Goal: Information Seeking & Learning: Find contact information

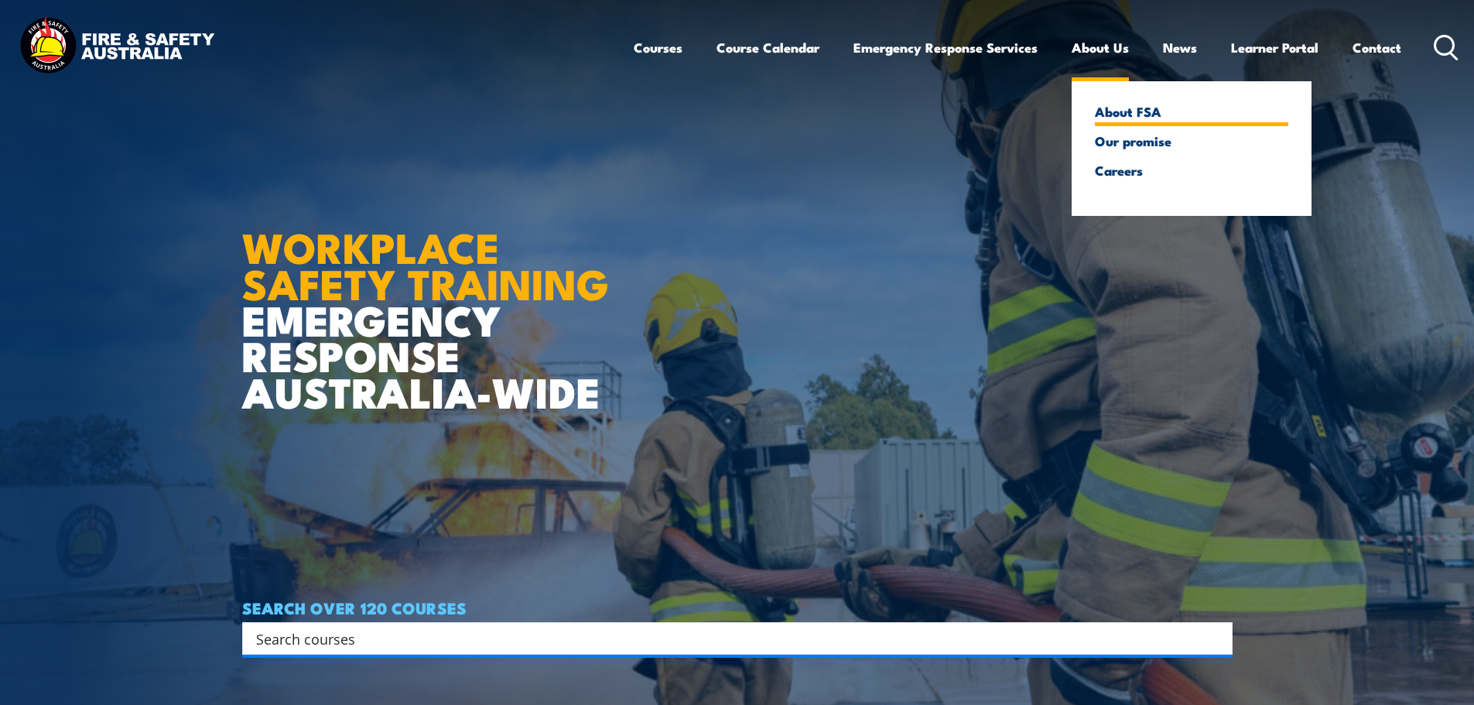
click at [1123, 115] on link "About FSA" at bounding box center [1191, 111] width 193 height 14
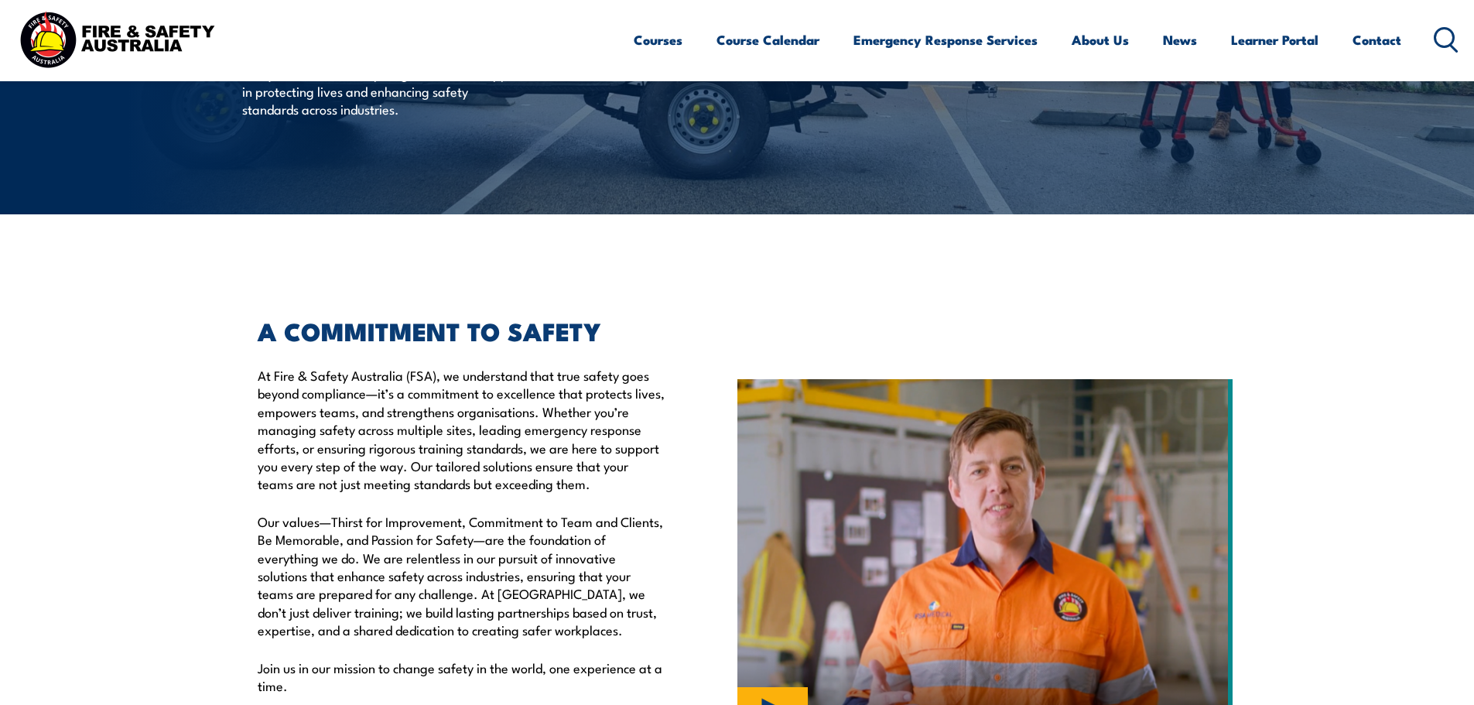
scroll to position [232, 0]
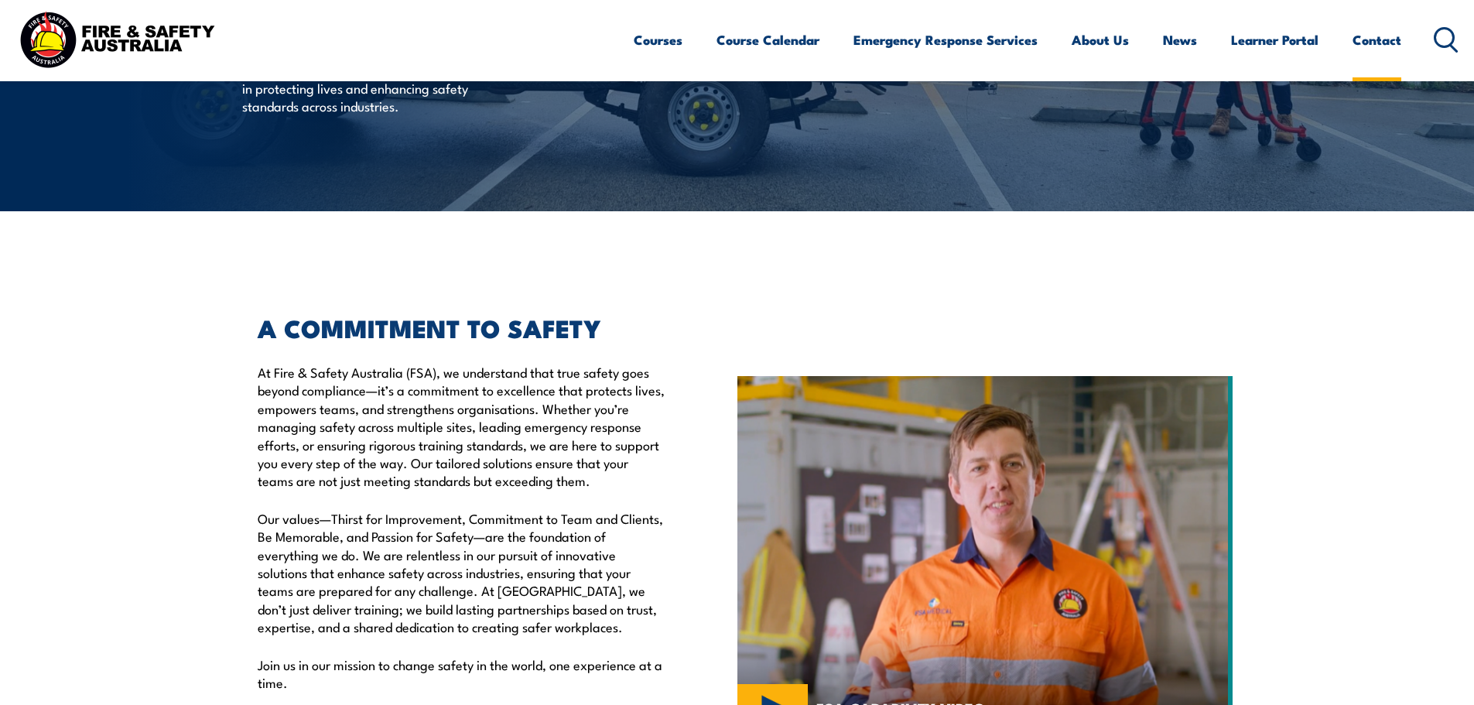
click at [1359, 38] on link "Contact" at bounding box center [1377, 39] width 49 height 41
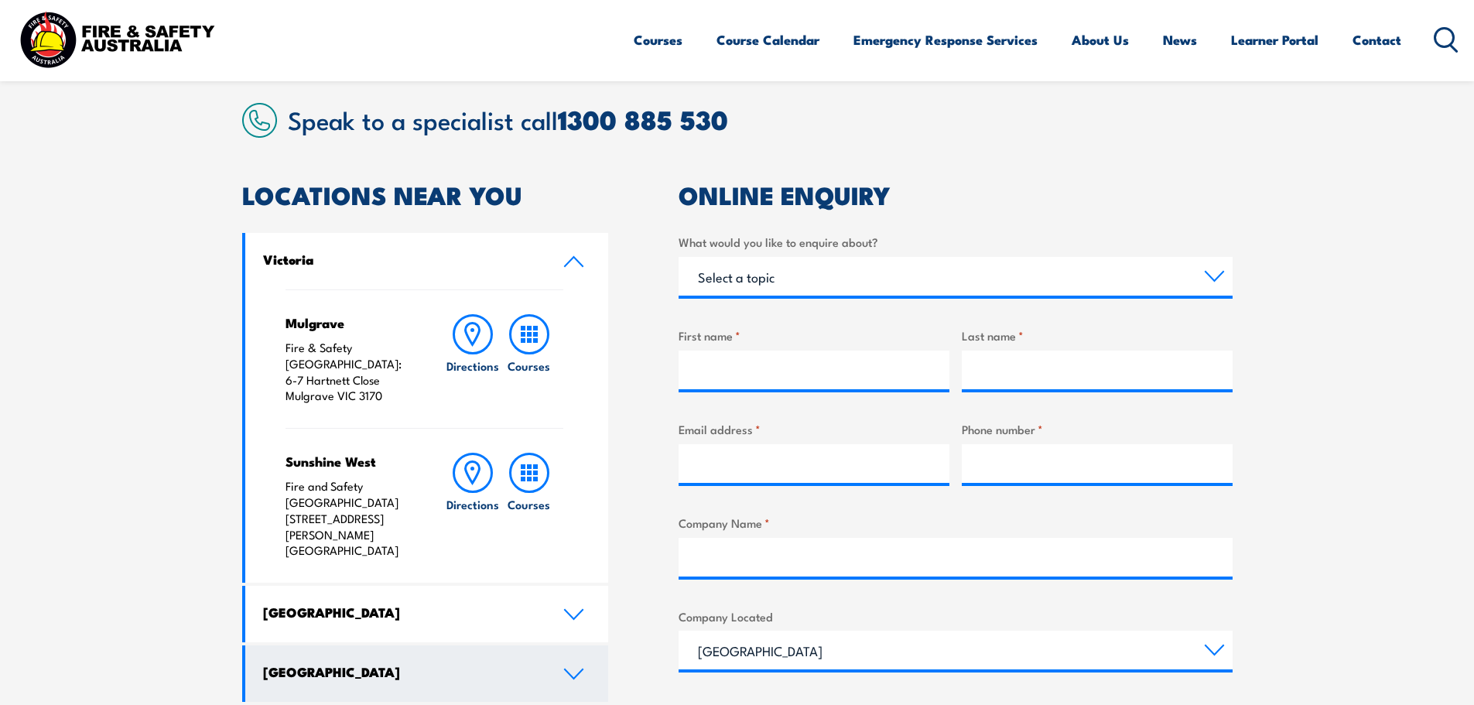
scroll to position [464, 0]
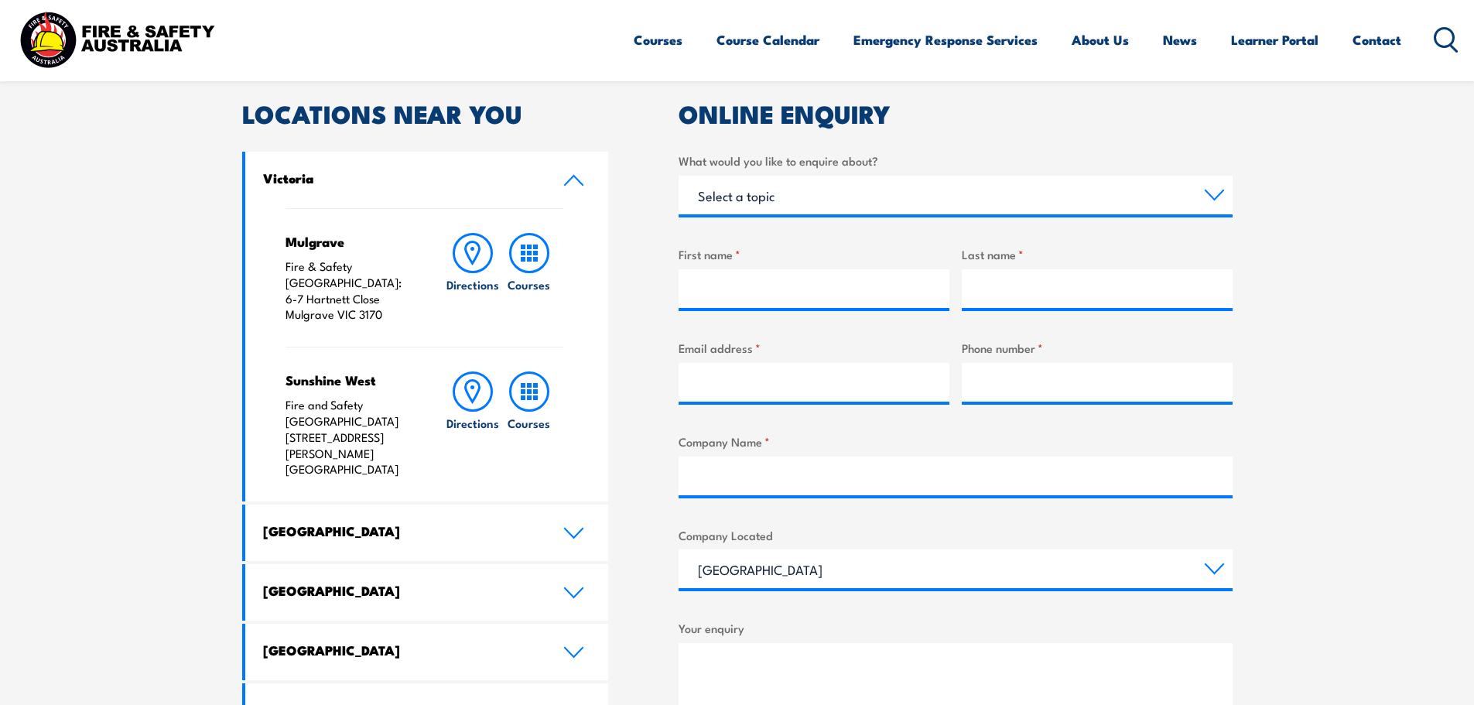
drag, startPoint x: 377, startPoint y: 424, endPoint x: 323, endPoint y: 392, distance: 62.5
click at [323, 397] on p "Fire and Safety Australia 125 Fairbairn Road Sunshine West VIC 3020" at bounding box center [350, 437] width 129 height 80
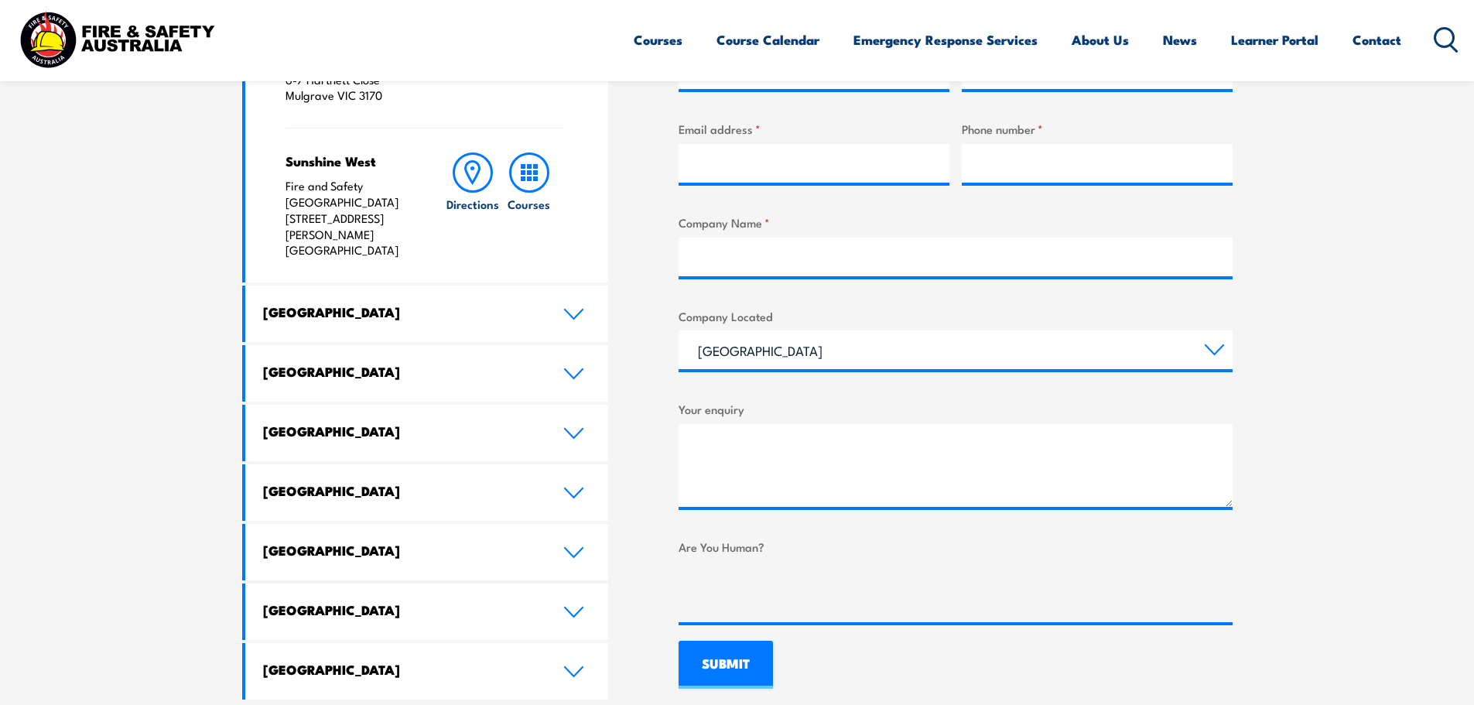
scroll to position [696, 0]
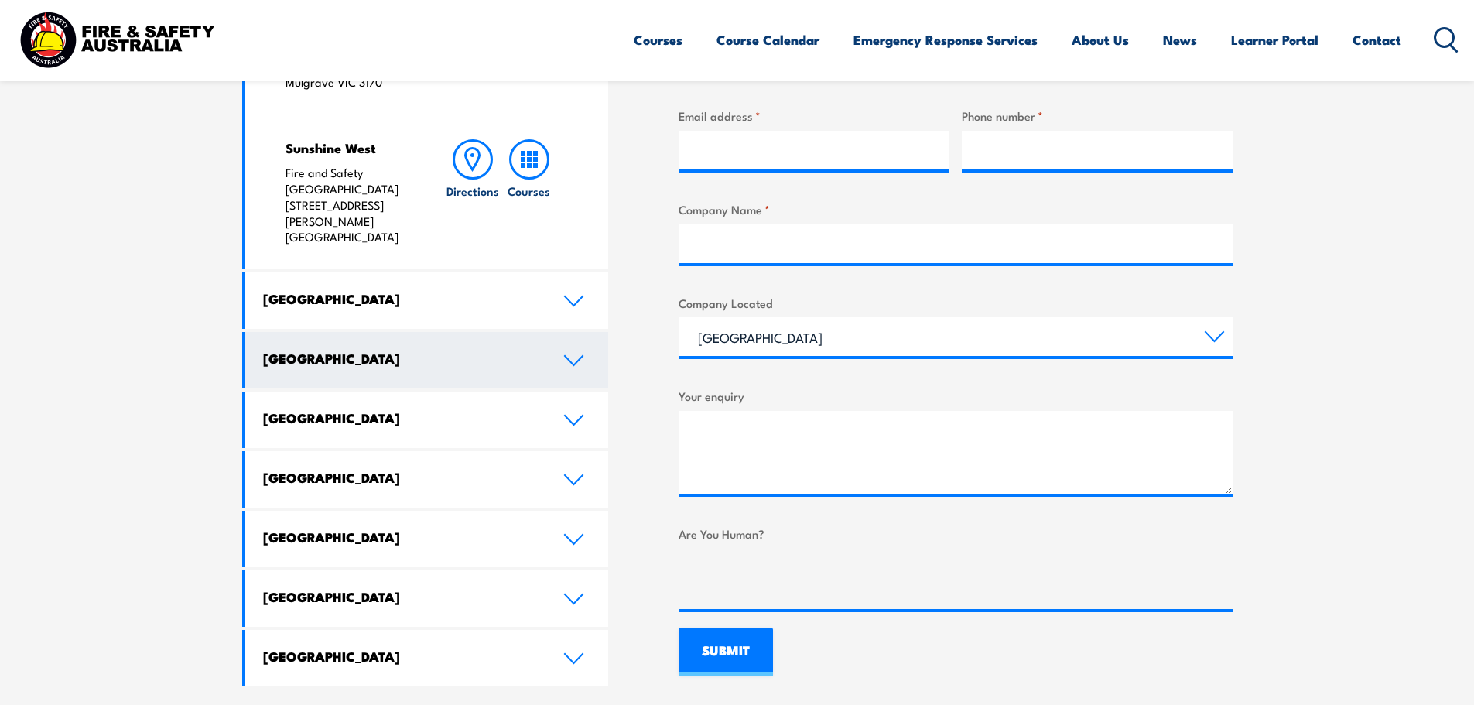
click at [586, 332] on link "[GEOGRAPHIC_DATA]" at bounding box center [427, 360] width 364 height 56
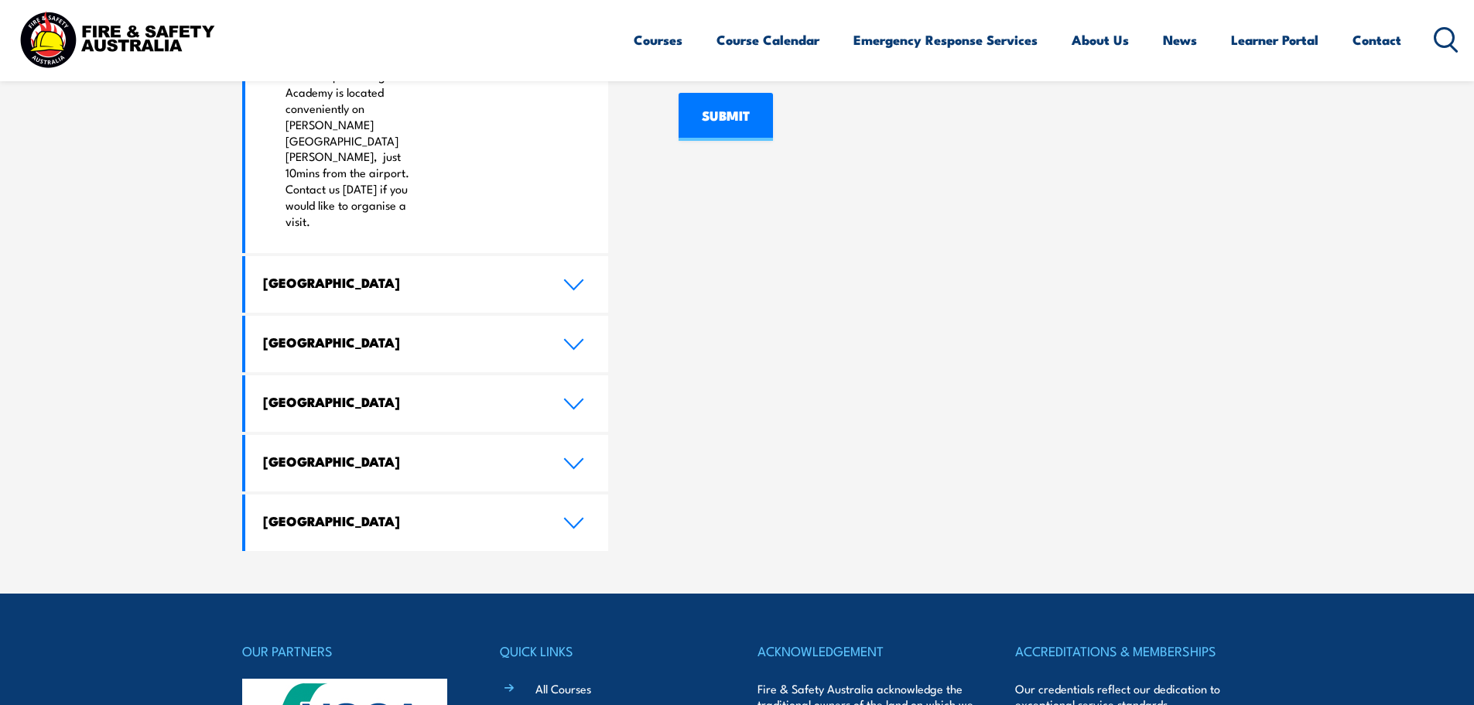
scroll to position [1238, 0]
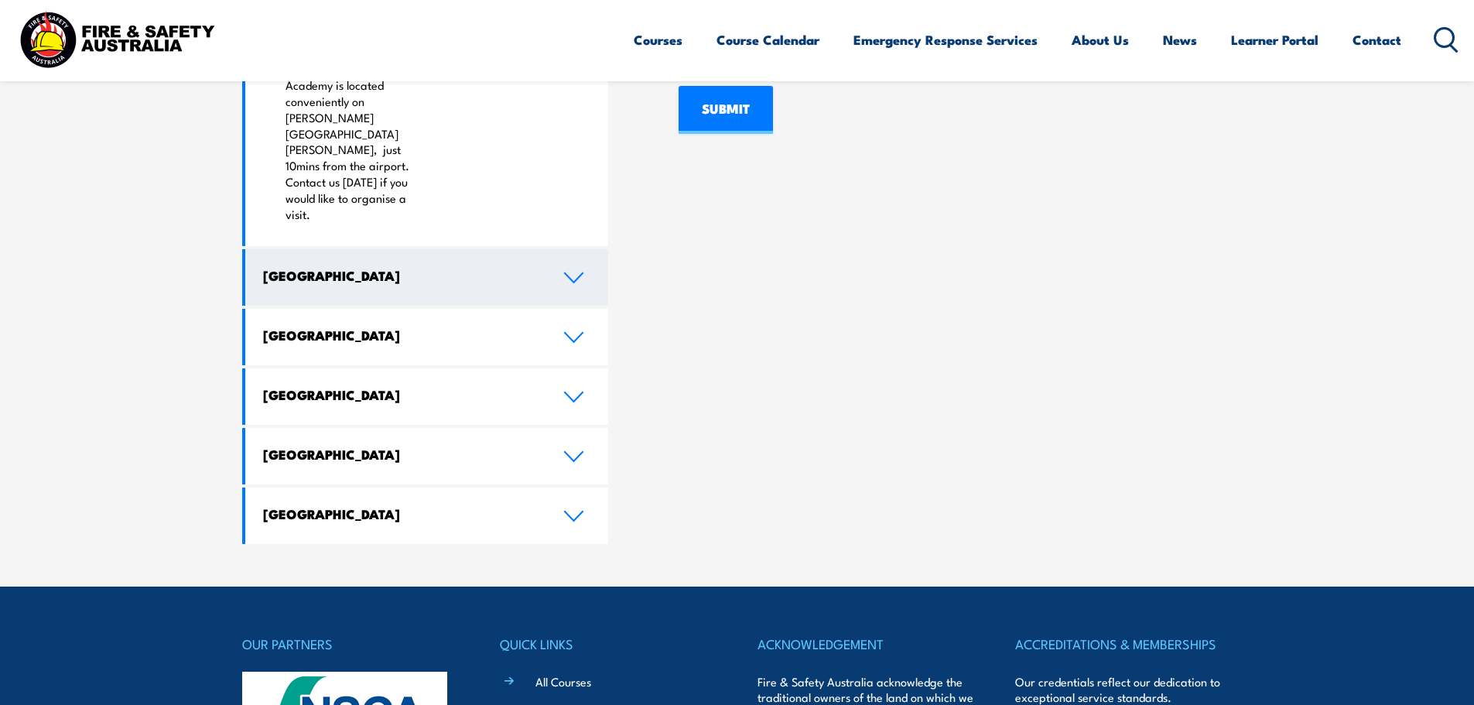
click at [554, 249] on link "[GEOGRAPHIC_DATA]" at bounding box center [427, 277] width 364 height 56
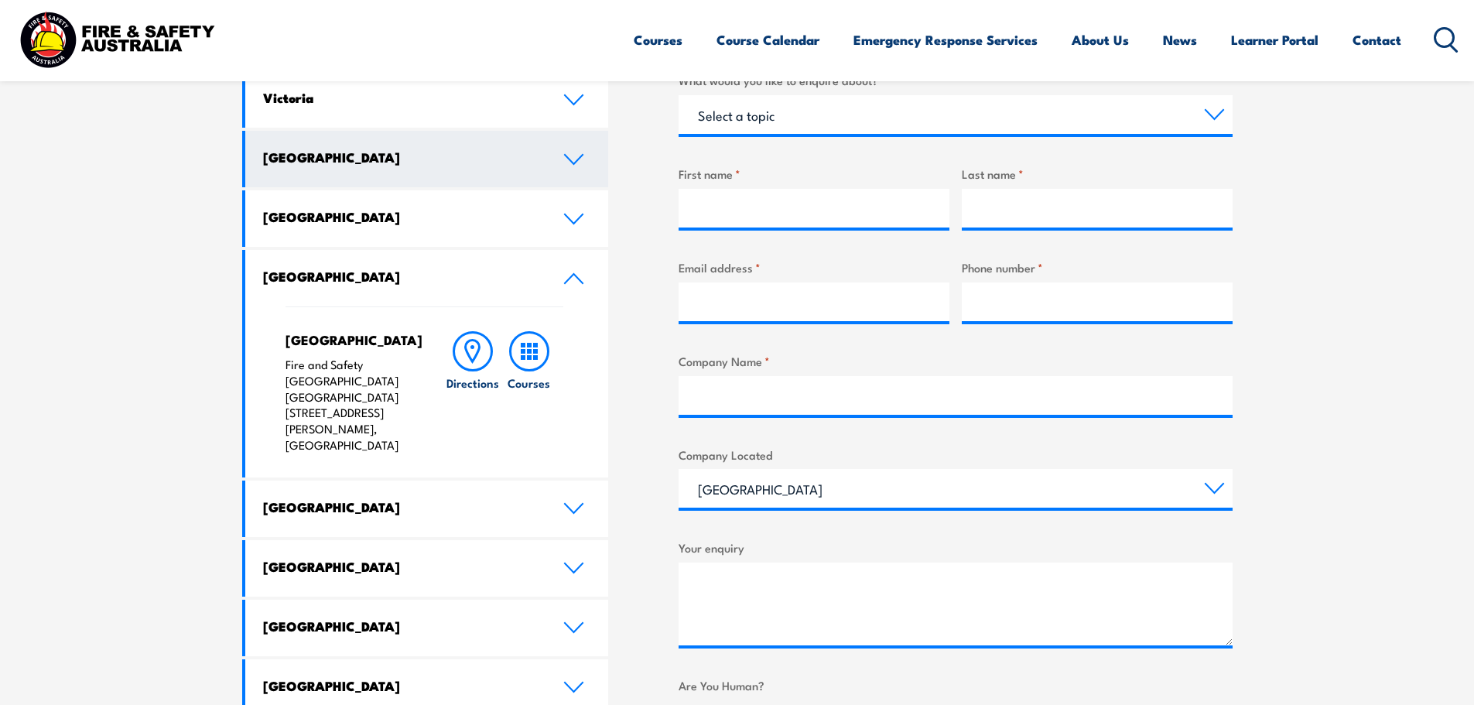
scroll to position [518, 0]
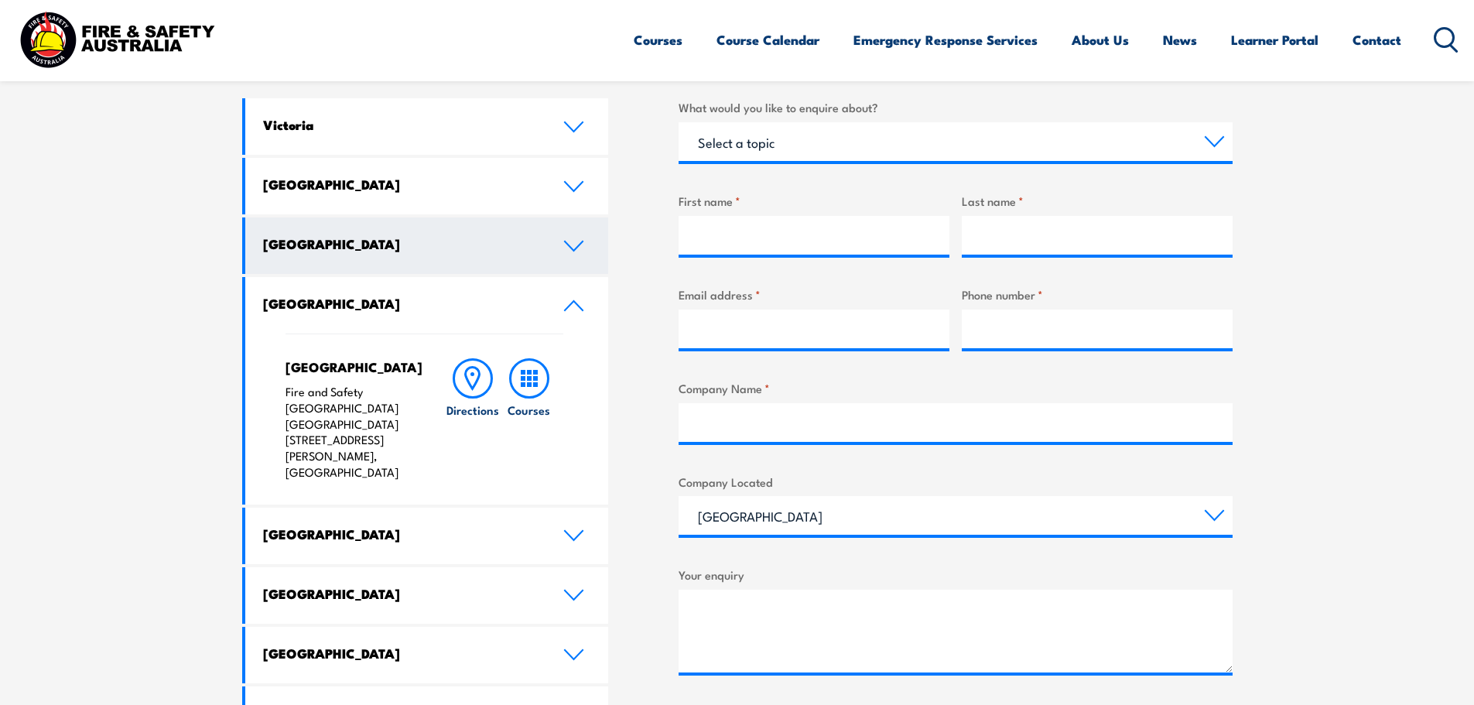
click at [500, 250] on h4 "[GEOGRAPHIC_DATA]" at bounding box center [401, 243] width 277 height 17
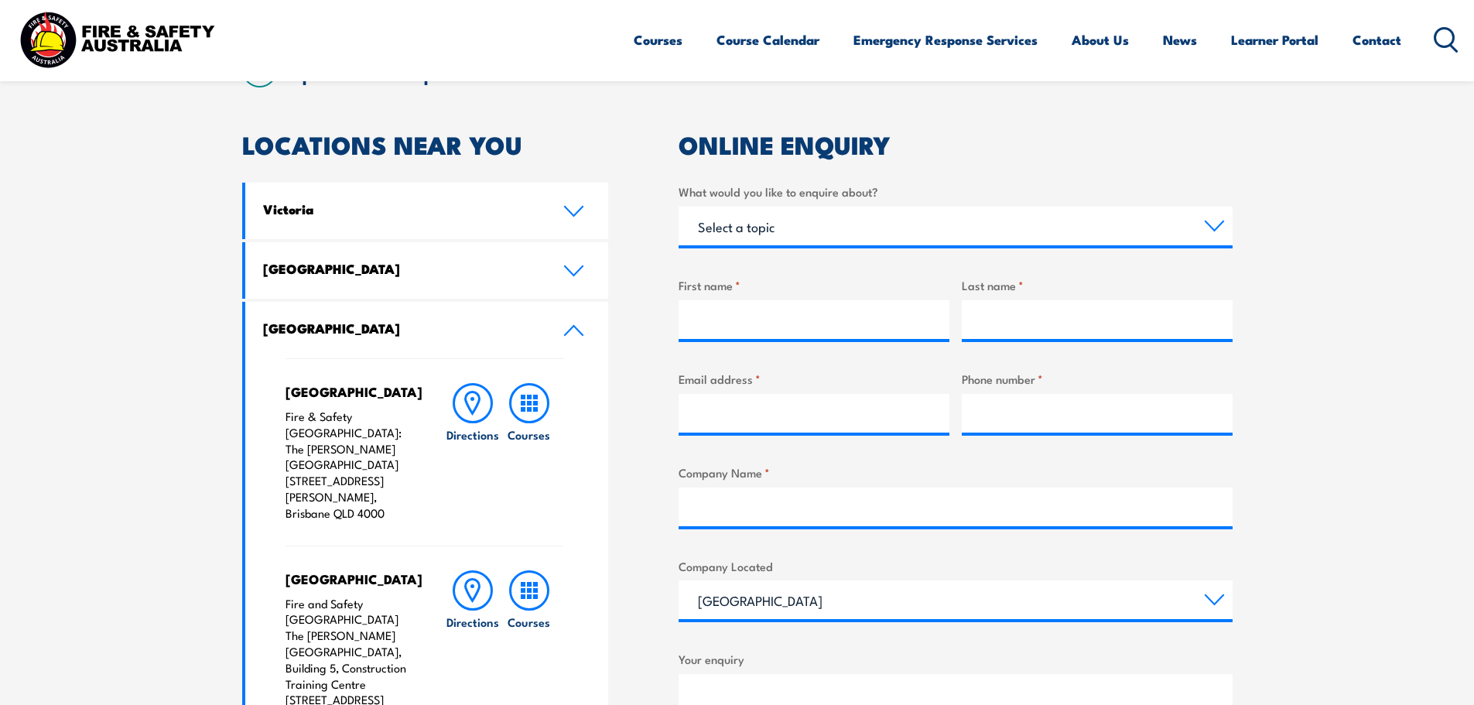
scroll to position [363, 0]
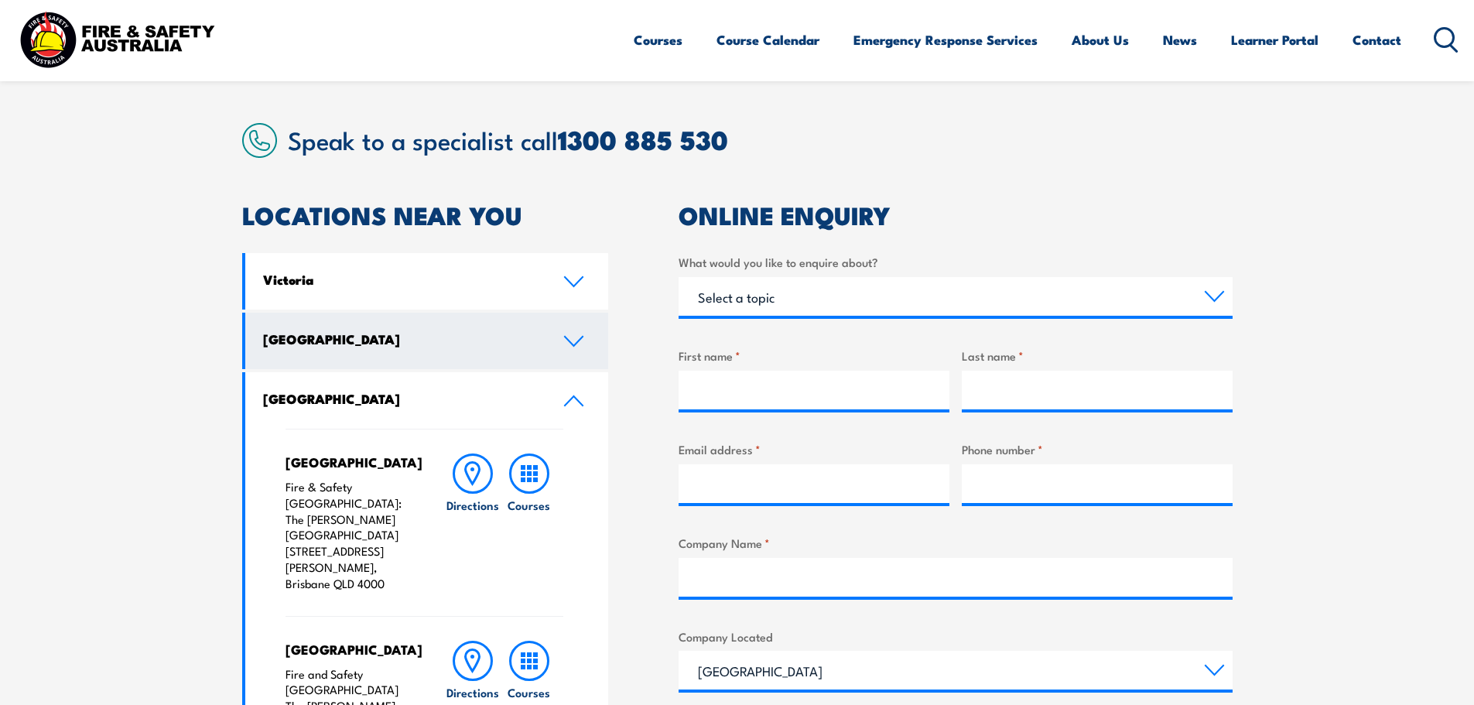
click at [511, 338] on h4 "[GEOGRAPHIC_DATA]" at bounding box center [401, 338] width 277 height 17
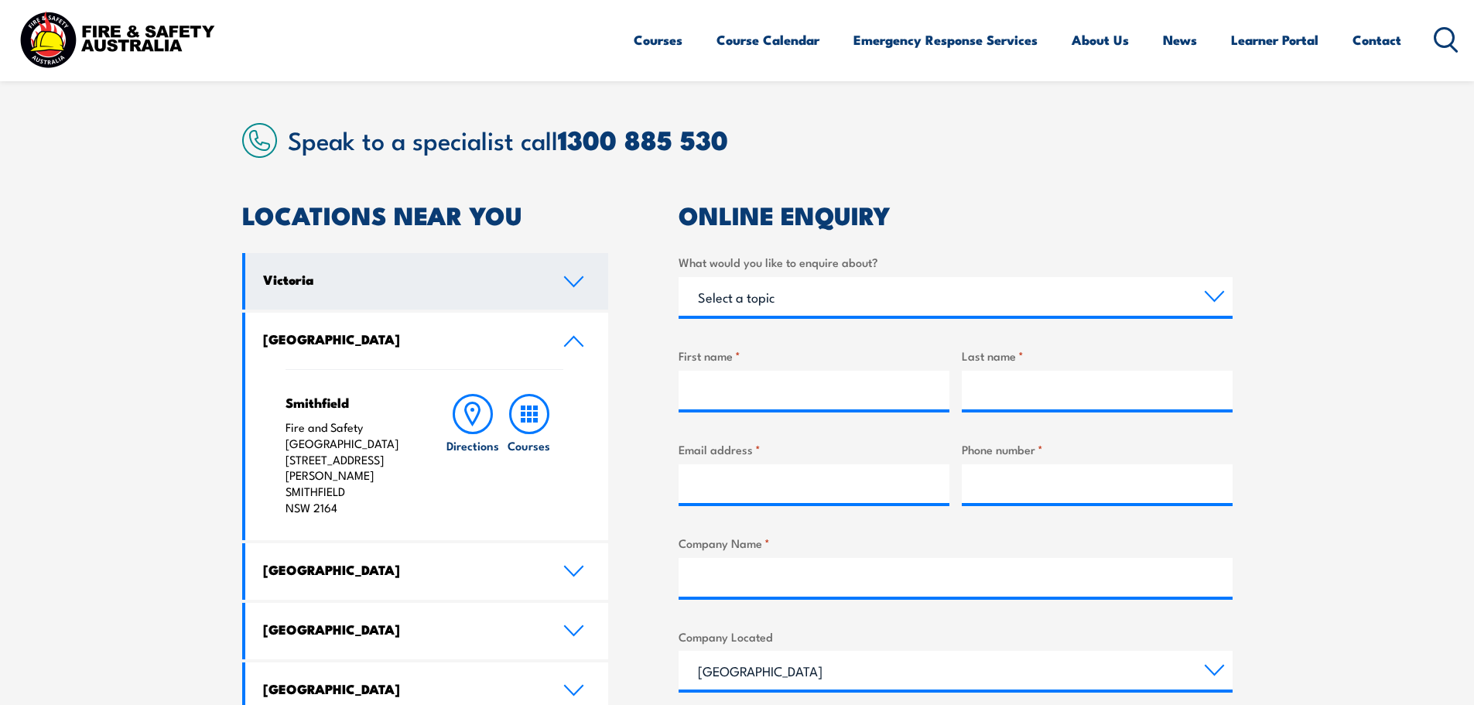
click at [534, 267] on link "Victoria" at bounding box center [427, 281] width 364 height 56
